Goal: Information Seeking & Learning: Learn about a topic

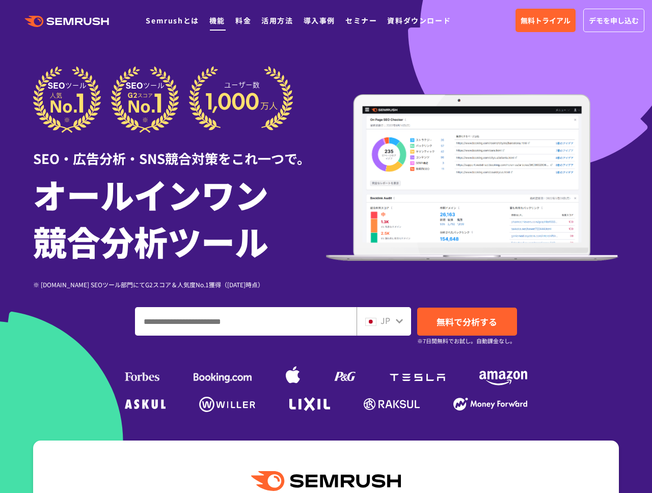
click at [217, 23] on link "機能" at bounding box center [217, 20] width 16 height 10
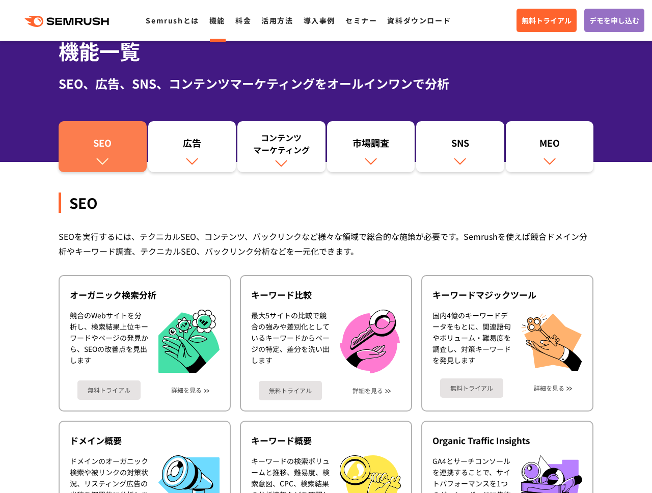
click at [91, 144] on div "SEO" at bounding box center [103, 144] width 78 height 17
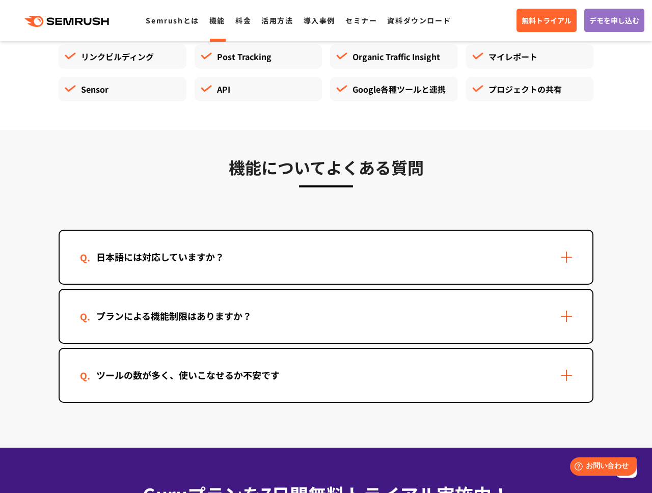
scroll to position [2554, 0]
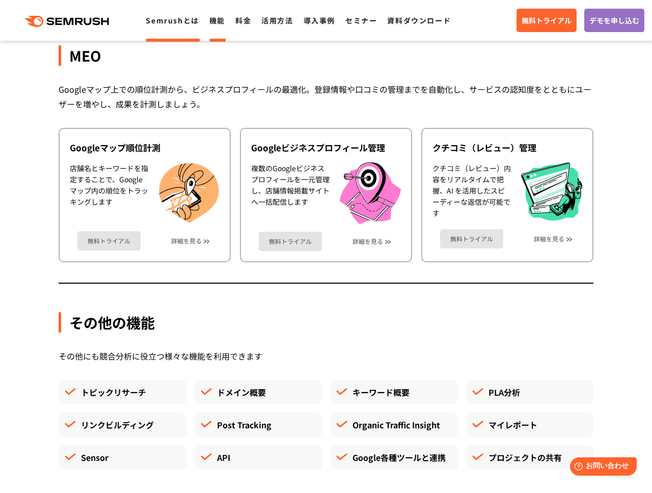
click at [175, 20] on link "Semrushとは" at bounding box center [172, 20] width 53 height 10
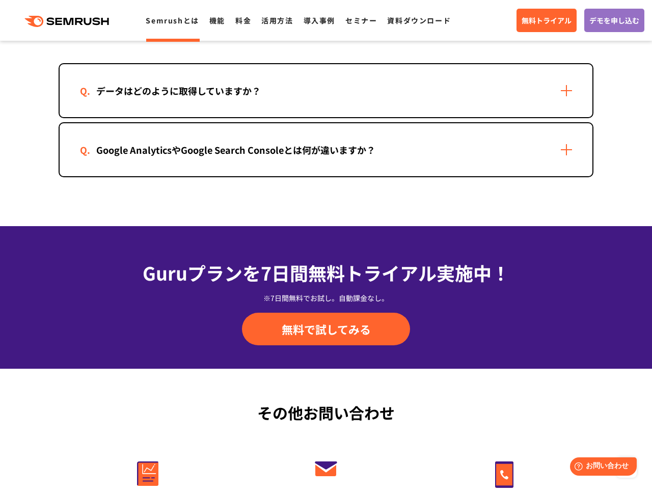
scroll to position [2183, 0]
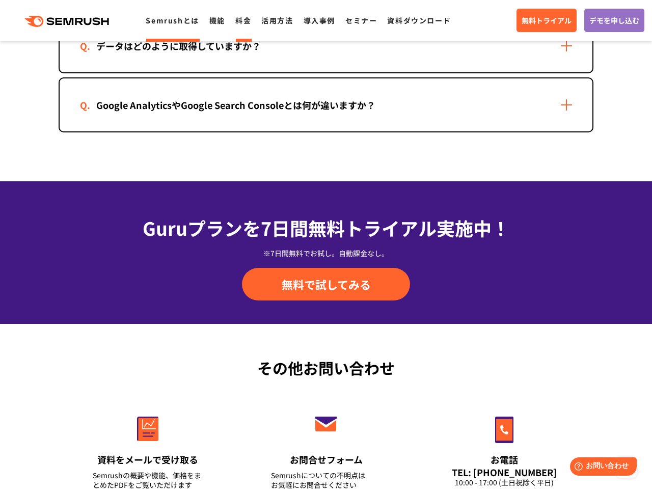
click at [245, 20] on link "料金" at bounding box center [243, 20] width 16 height 10
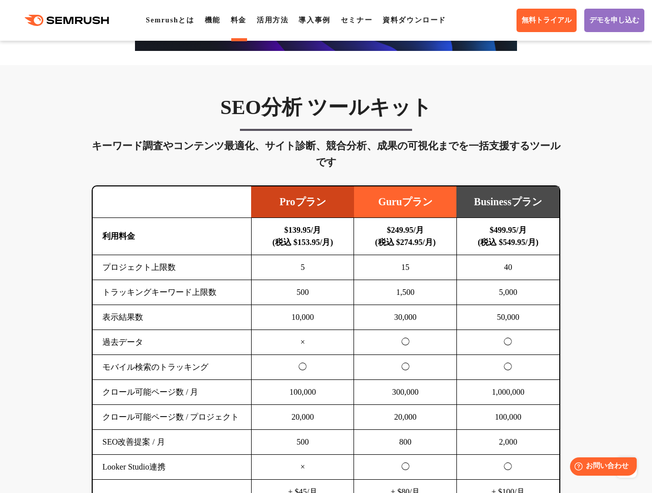
scroll to position [712, 0]
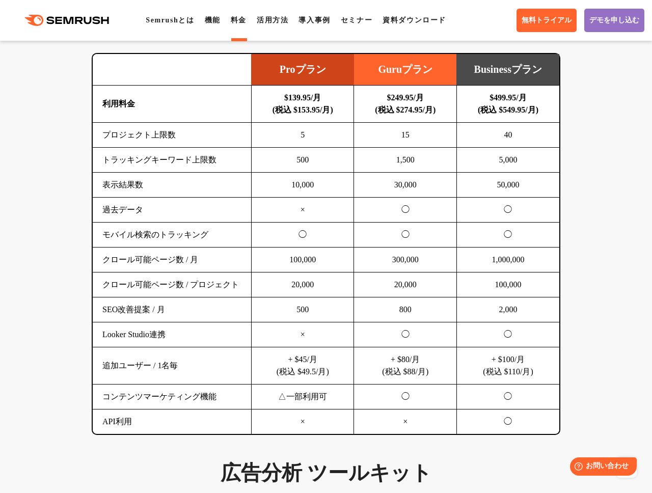
click at [277, 26] on div ".cls {fill: #FF642D;} .cls {fill: #FF642D;} Semrushとは 機能 料金 活用方法 導入事例 セミナー 資料ダウ…" at bounding box center [326, 20] width 652 height 31
drag, startPoint x: 277, startPoint y: 26, endPoint x: 282, endPoint y: 22, distance: 6.5
click at [277, 26] on div ".cls {fill: #FF642D;} .cls {fill: #FF642D;} Semrushとは 機能 料金 活用方法 導入事例 セミナー 資料ダウ…" at bounding box center [326, 20] width 652 height 31
click at [284, 17] on link "活用方法" at bounding box center [273, 20] width 32 height 8
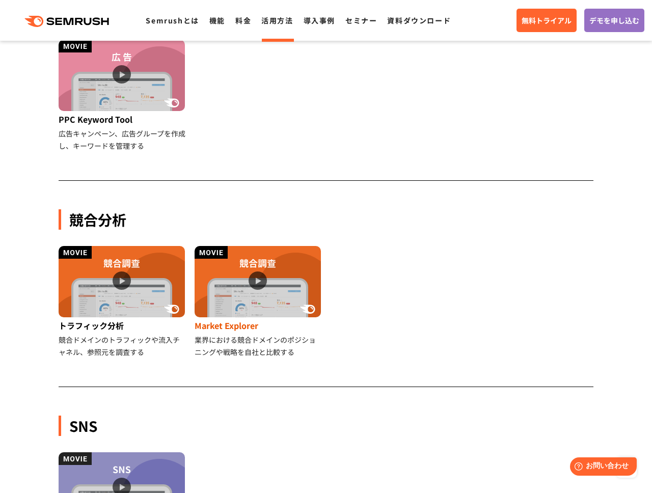
scroll to position [1017, 0]
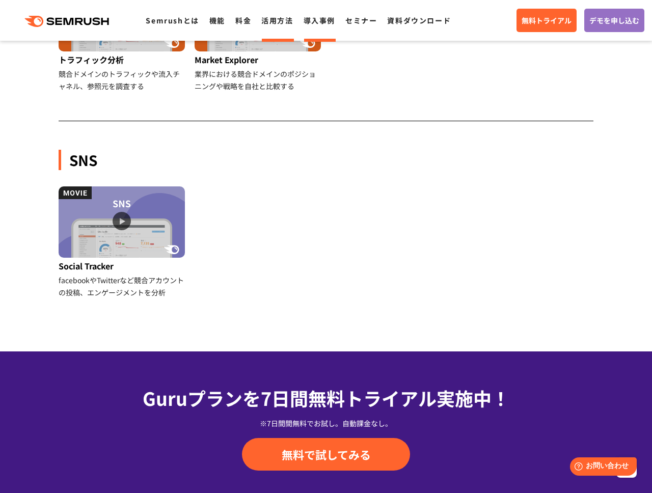
click at [326, 23] on link "導入事例" at bounding box center [319, 20] width 32 height 10
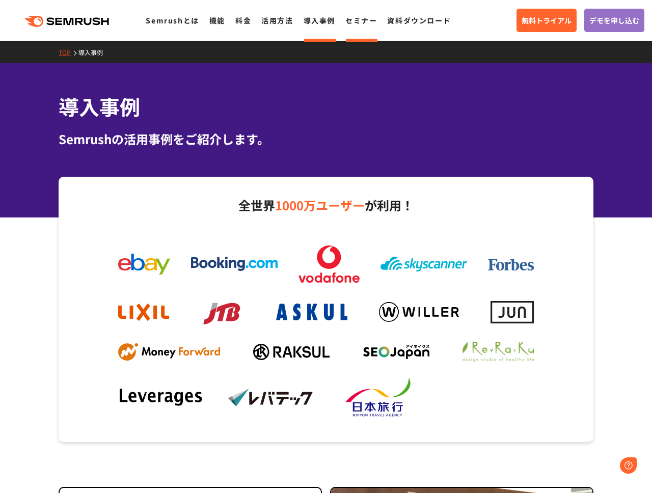
click at [355, 26] on li "セミナー" at bounding box center [361, 20] width 32 height 13
click at [359, 21] on link "セミナー" at bounding box center [361, 20] width 32 height 10
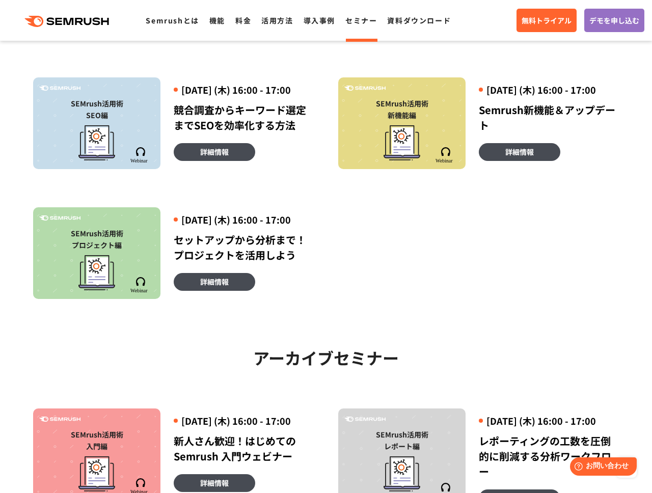
click at [90, 22] on icon ".cls {fill: #FF642D;}" at bounding box center [67, 21] width 115 height 11
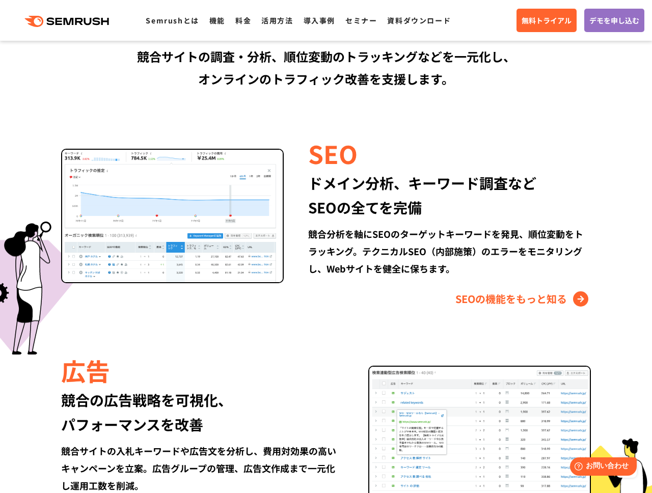
scroll to position [772, 0]
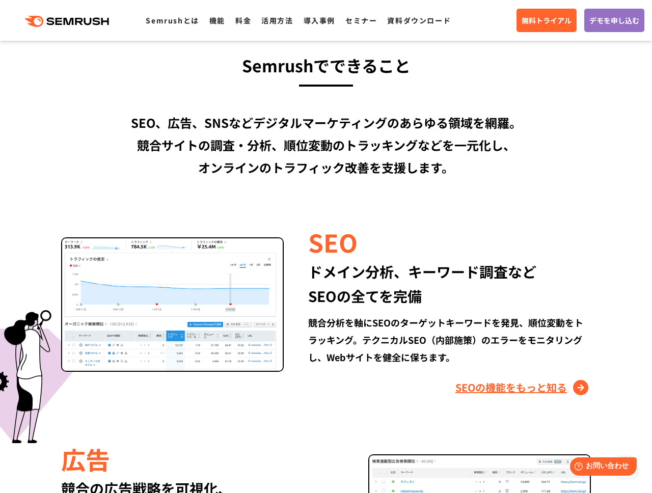
click at [512, 388] on link "SEOの機能をもっと知る" at bounding box center [522, 387] width 135 height 16
